Goal: Task Accomplishment & Management: Use online tool/utility

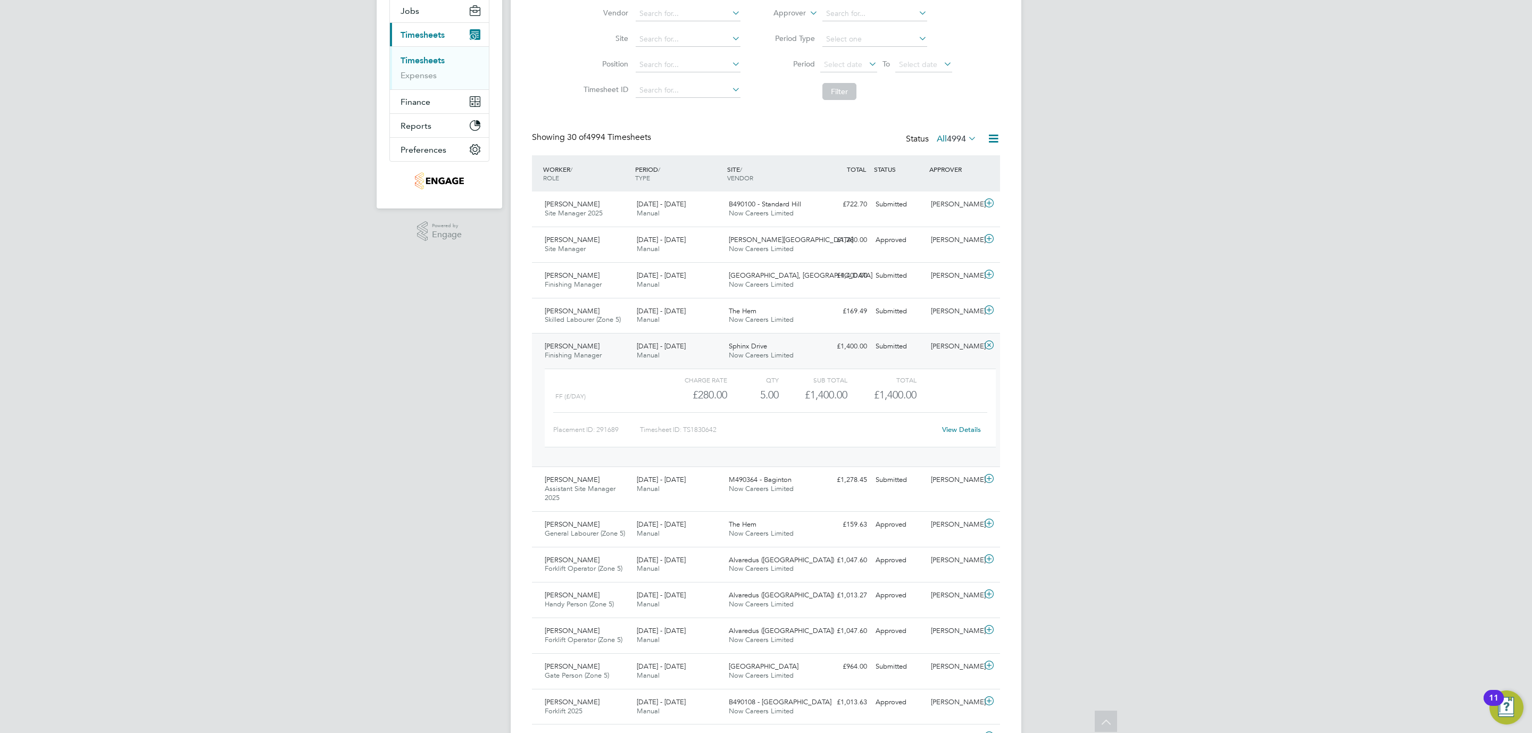
click at [345, 78] on div "DH Danielle Hughes Notifications 20 Applications: Network Team Members Business…" at bounding box center [766, 662] width 1532 height 1580
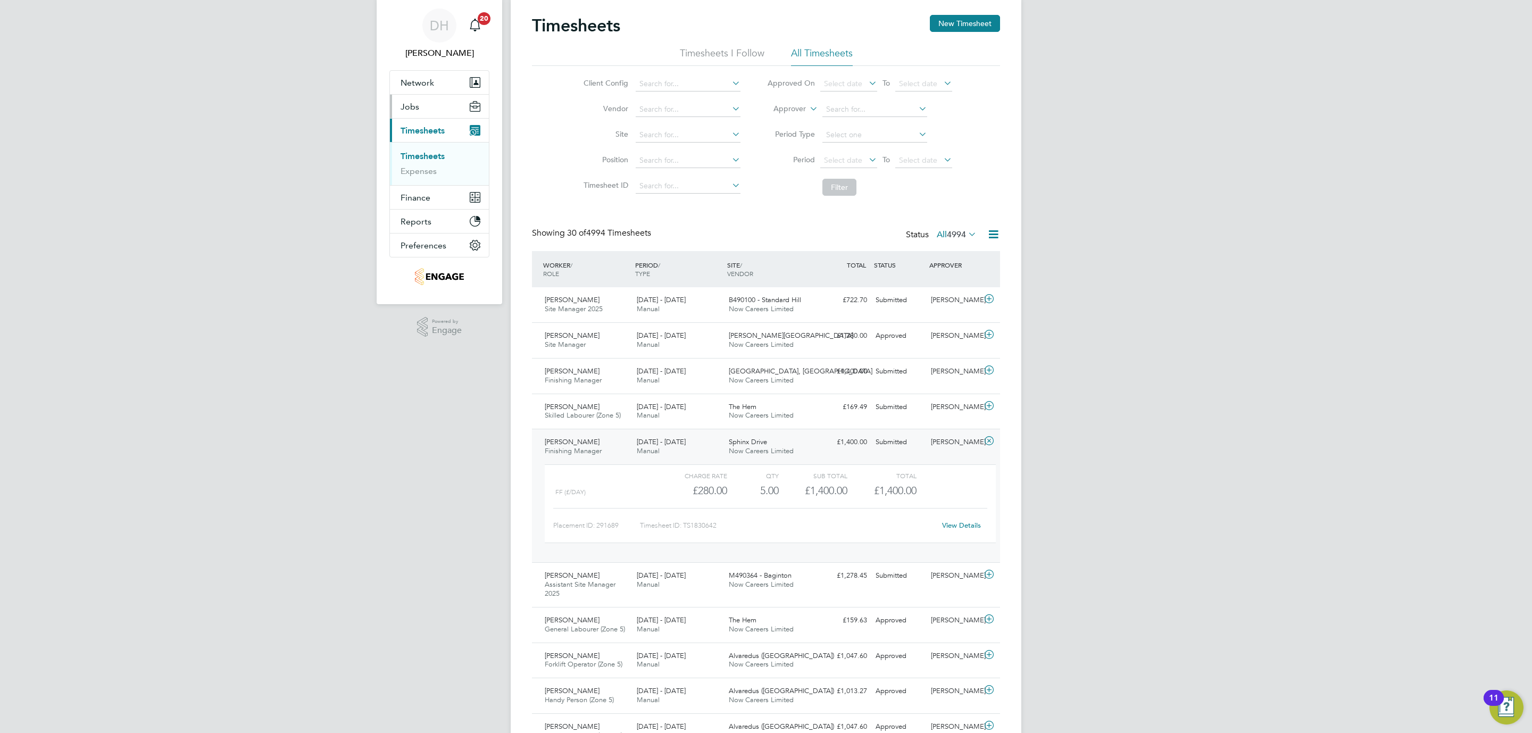
click at [425, 107] on button "Jobs" at bounding box center [439, 106] width 99 height 23
click at [429, 145] on link "Vacancies" at bounding box center [420, 147] width 38 height 10
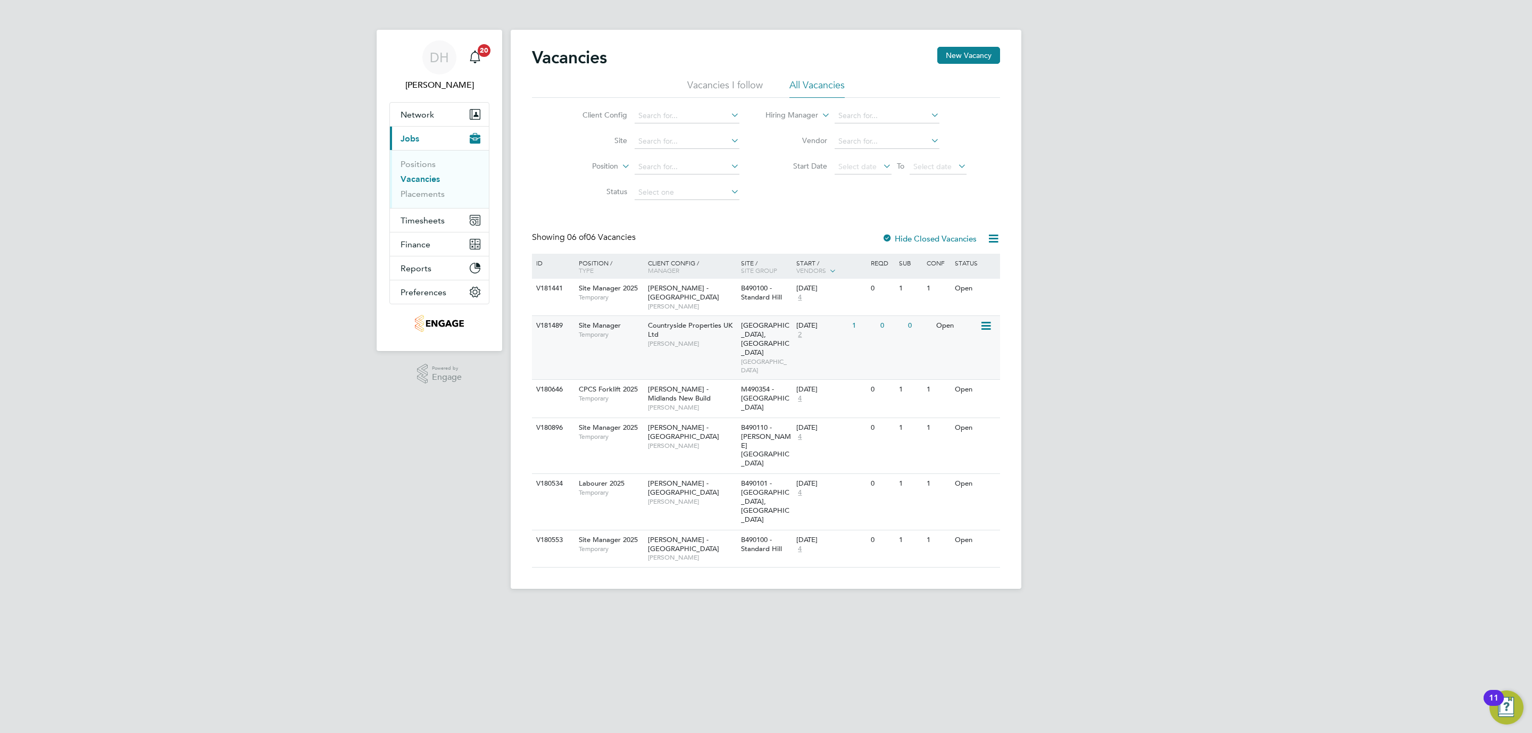
click at [703, 339] on span "Craig Kennedy" at bounding box center [692, 343] width 88 height 9
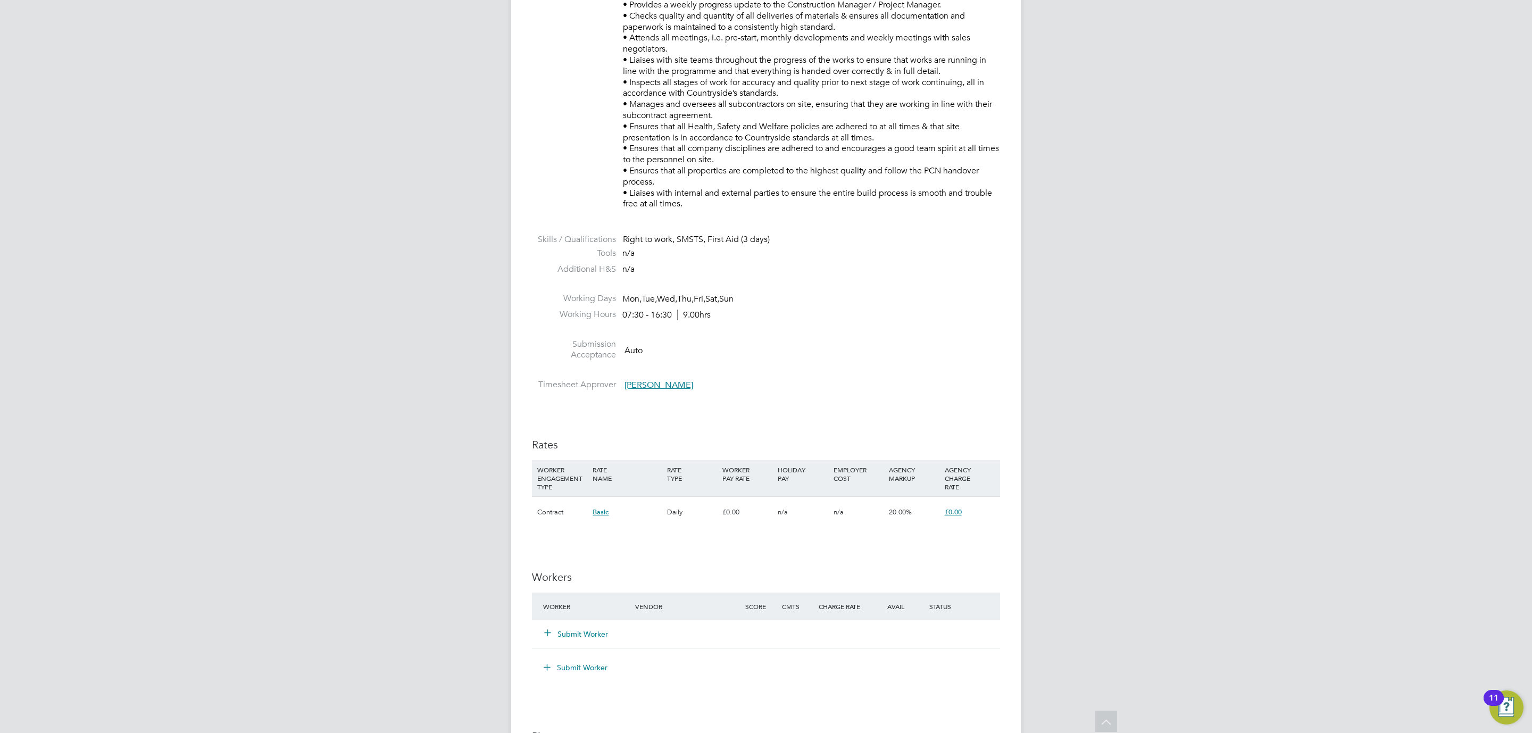
scroll to position [511, 0]
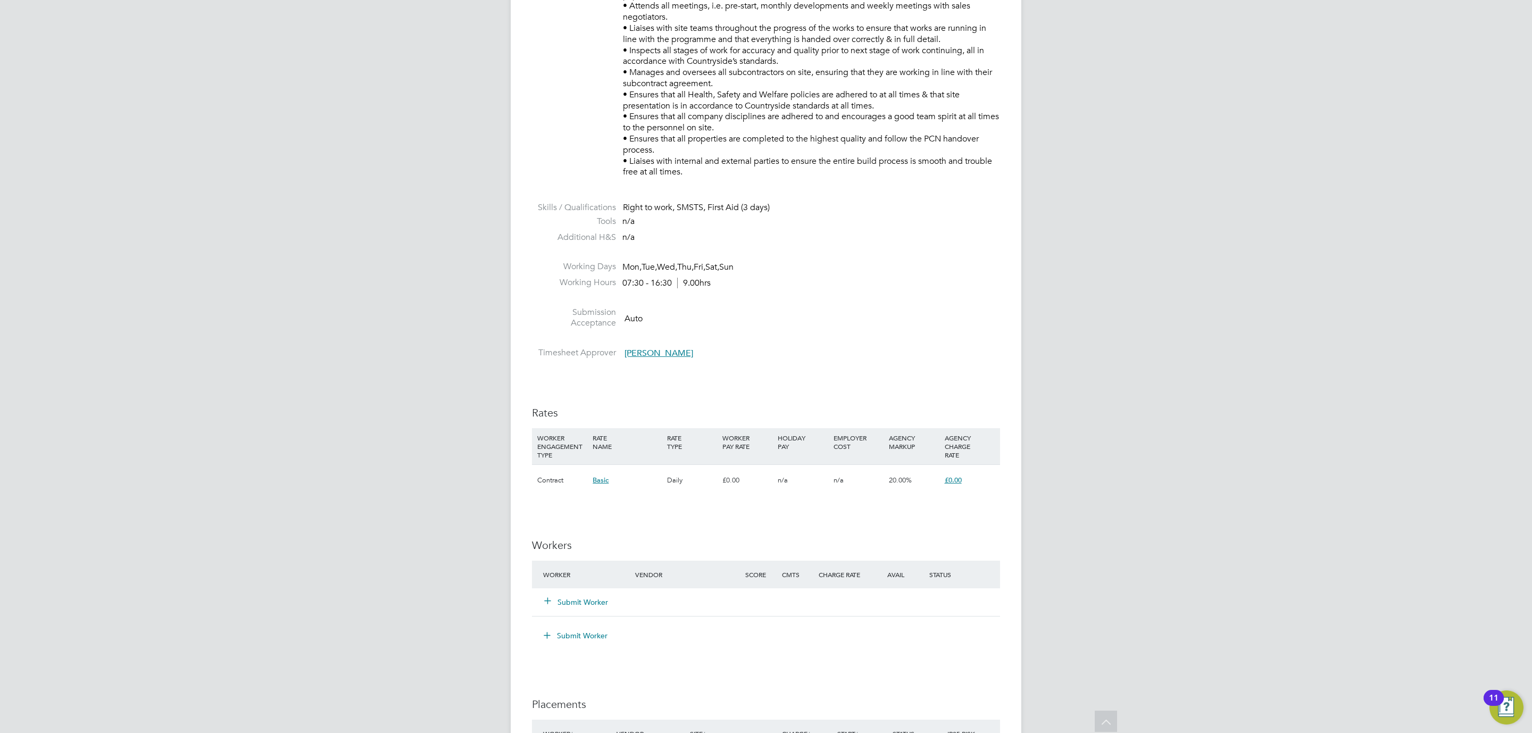
click at [583, 599] on button "Submit Worker" at bounding box center [577, 602] width 64 height 11
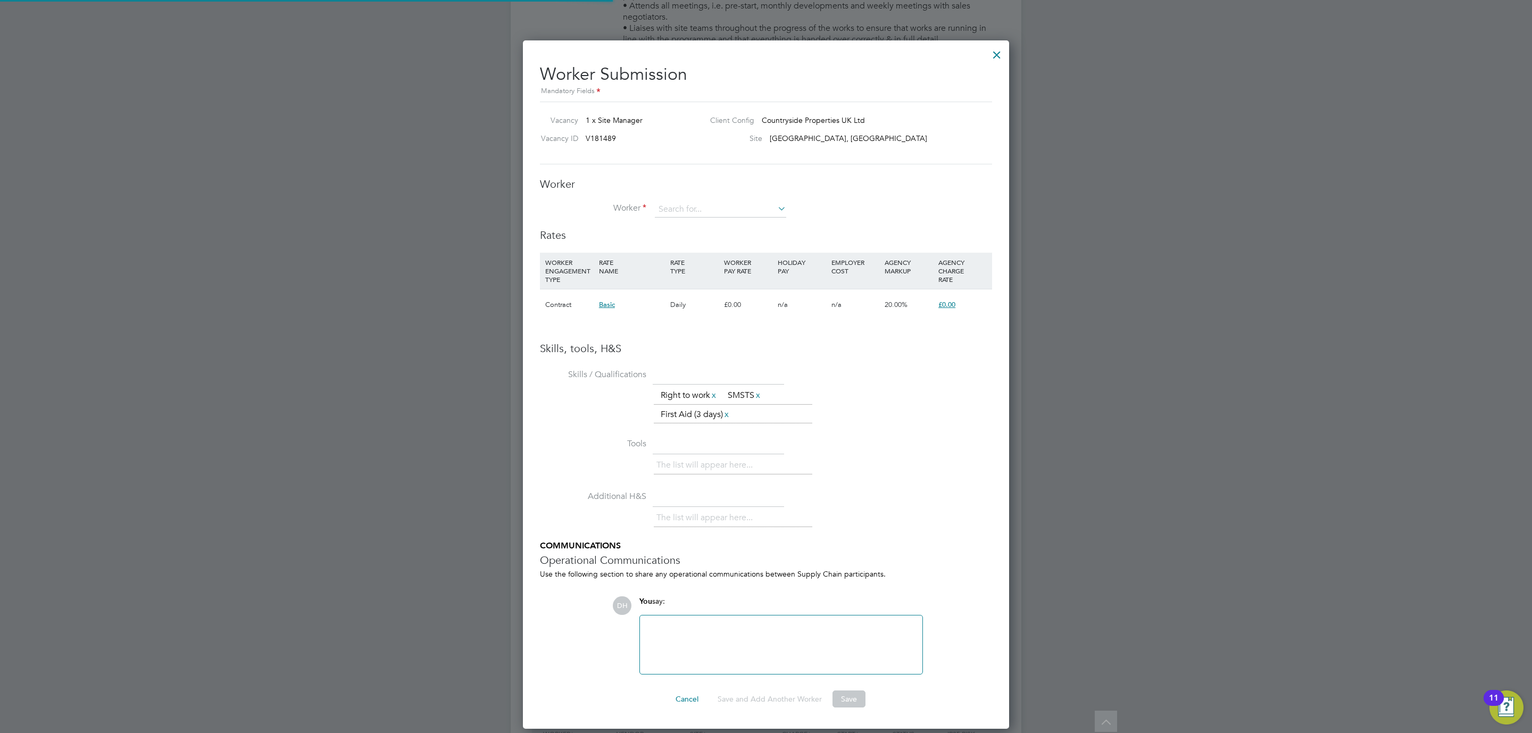
scroll to position [691, 487]
